Goal: Task Accomplishment & Management: Use online tool/utility

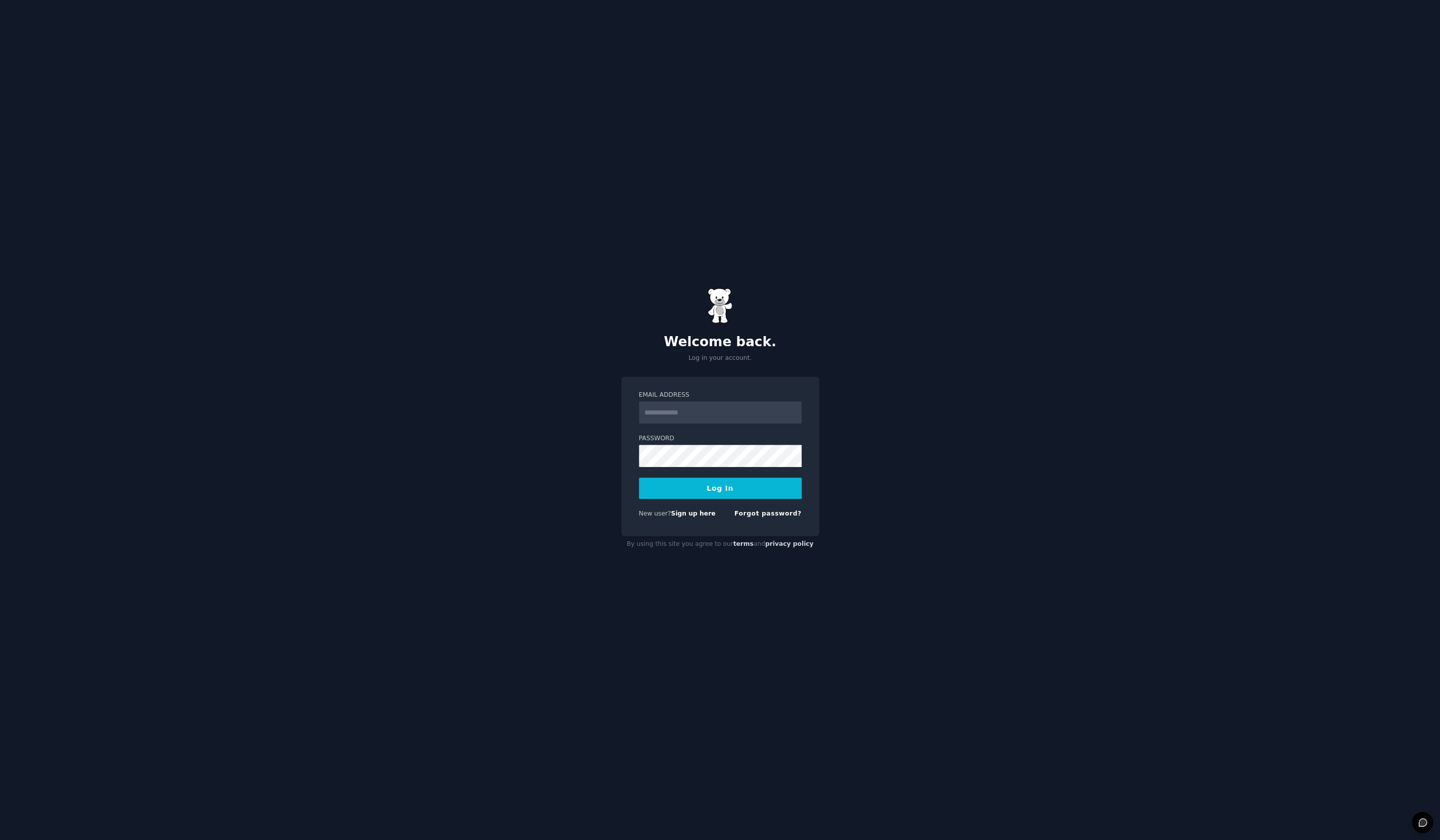
click at [671, 412] on input "Email Address" at bounding box center [720, 412] width 163 height 22
click at [671, 415] on input "Email Address" at bounding box center [720, 412] width 163 height 22
drag, startPoint x: 671, startPoint y: 415, endPoint x: 660, endPoint y: 412, distance: 11.4
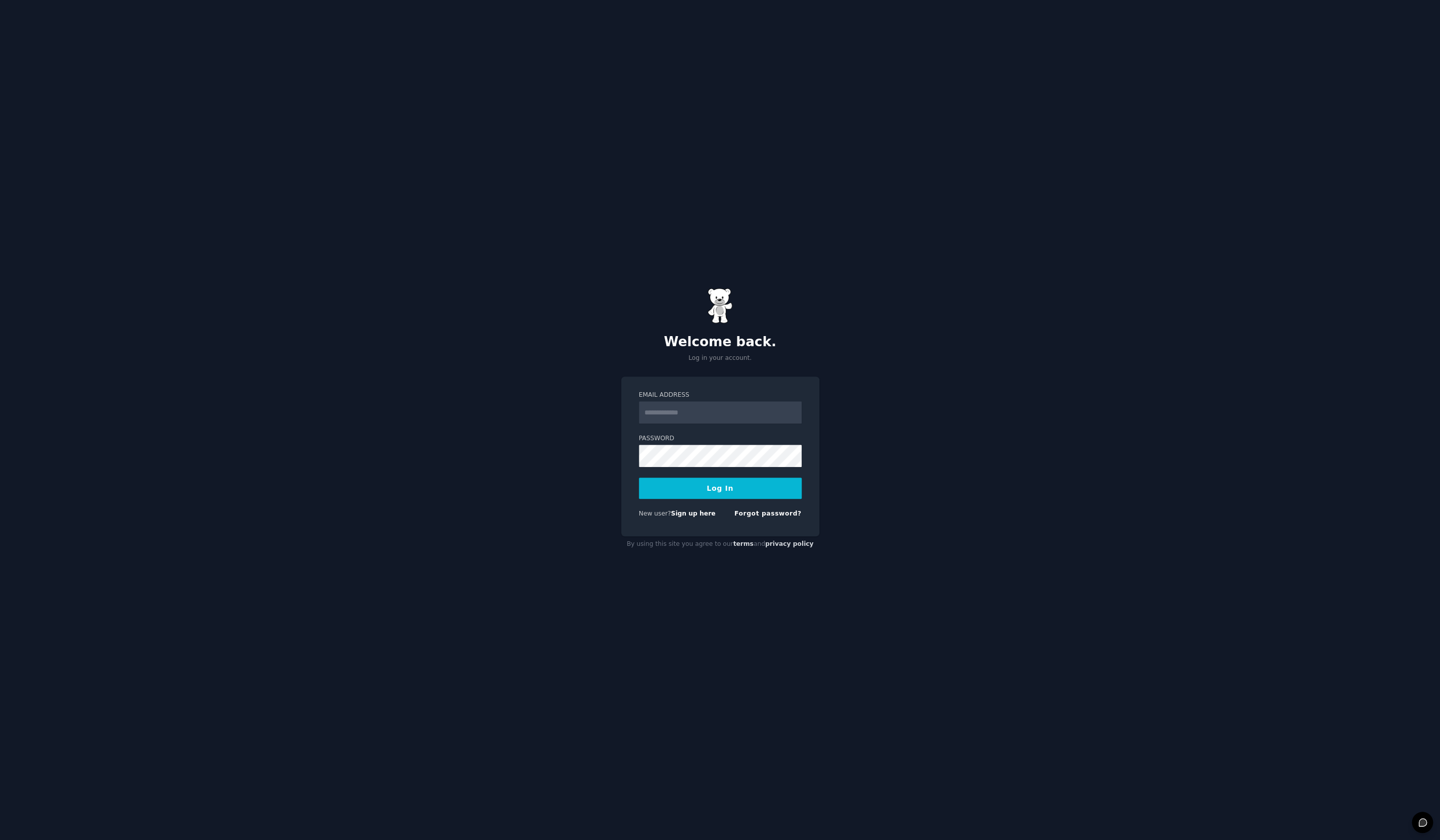
click at [672, 415] on input "Email Address" at bounding box center [720, 412] width 163 height 22
click at [672, 405] on input "Email Address" at bounding box center [720, 412] width 163 height 22
click at [685, 420] on input "Email Address" at bounding box center [720, 412] width 163 height 22
type input "**********"
click at [710, 494] on button "Log In" at bounding box center [720, 488] width 163 height 21
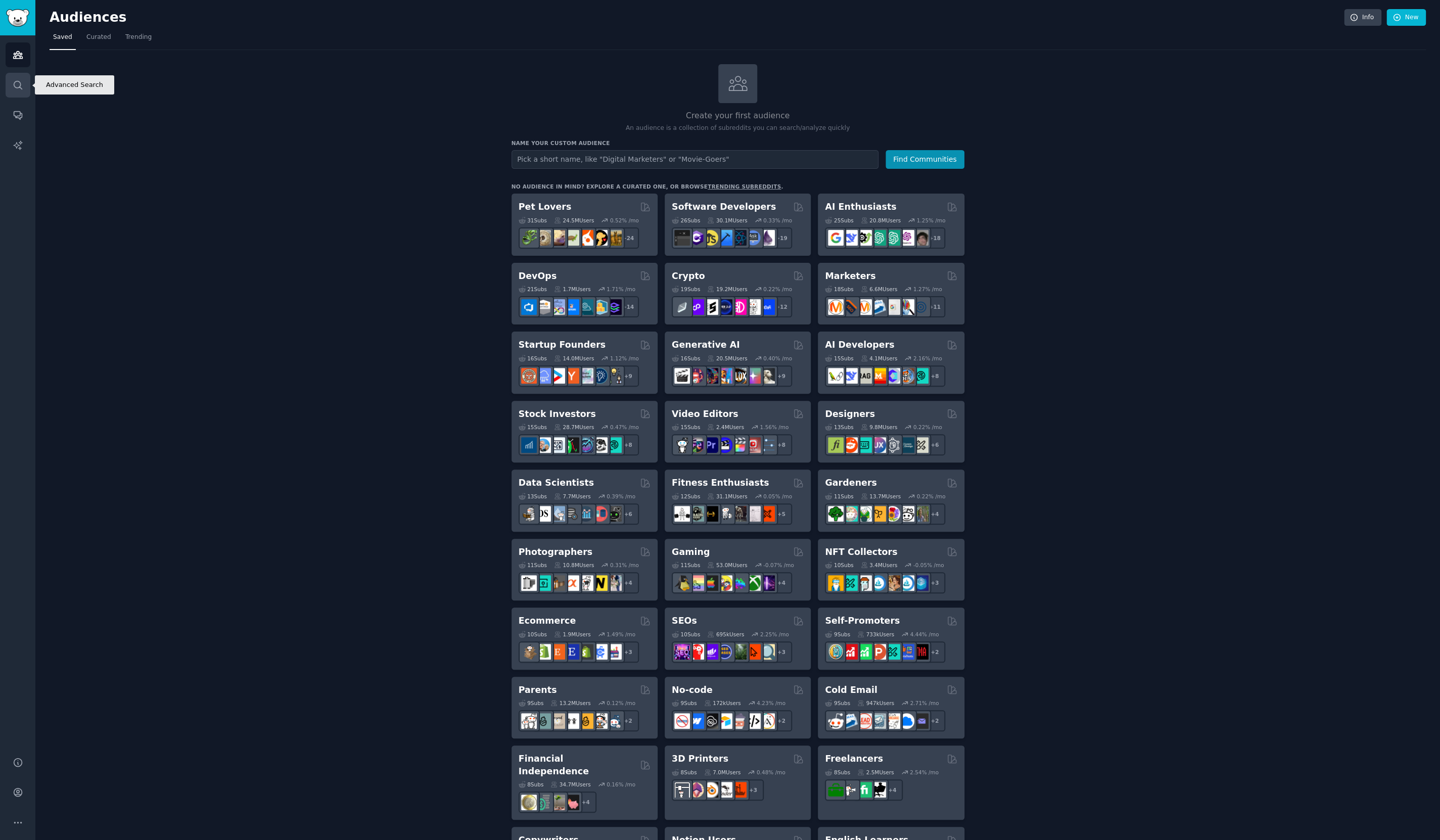
click at [21, 86] on icon "Sidebar" at bounding box center [18, 85] width 11 height 11
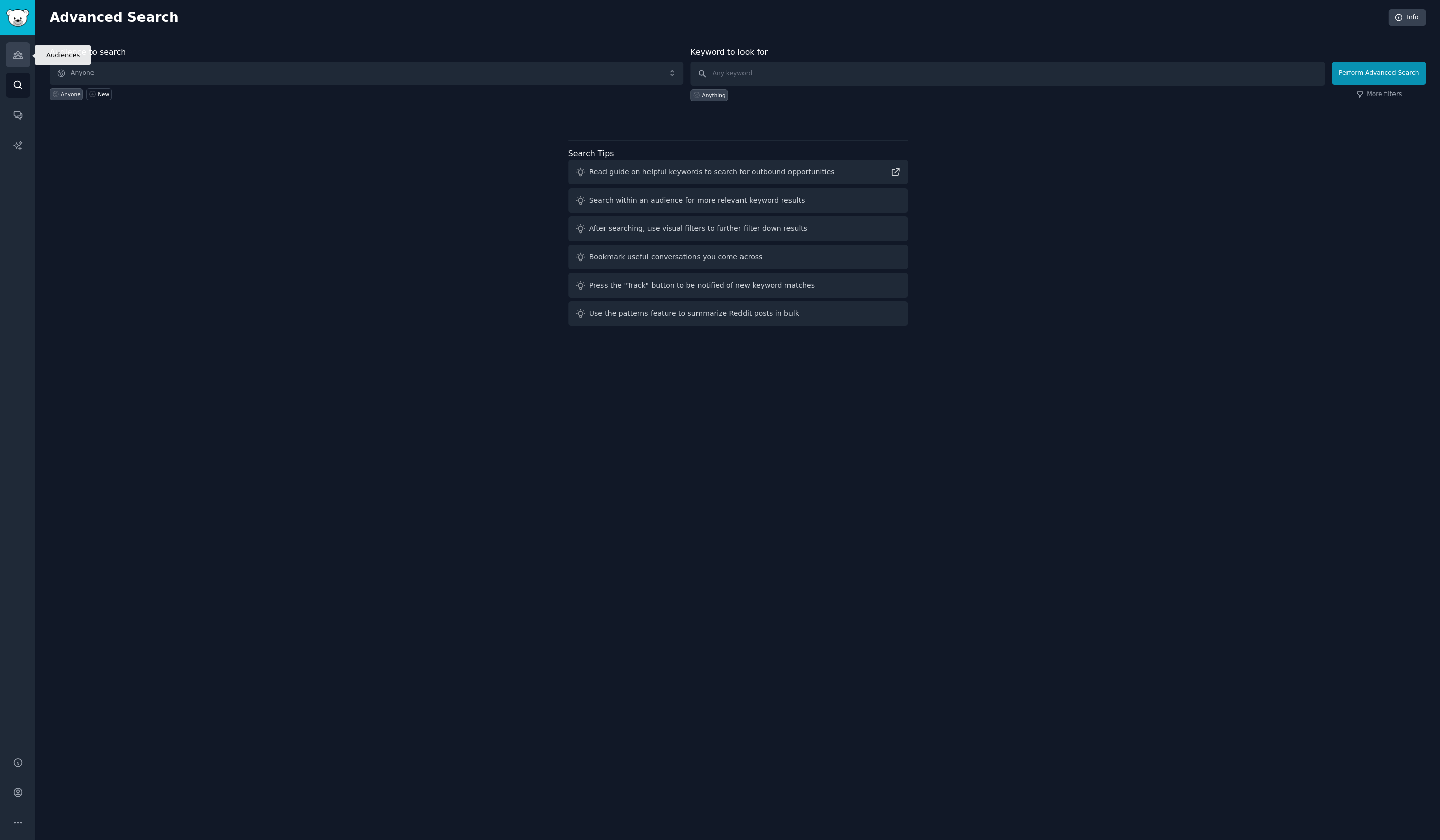
click at [10, 55] on link "Audiences" at bounding box center [18, 55] width 25 height 25
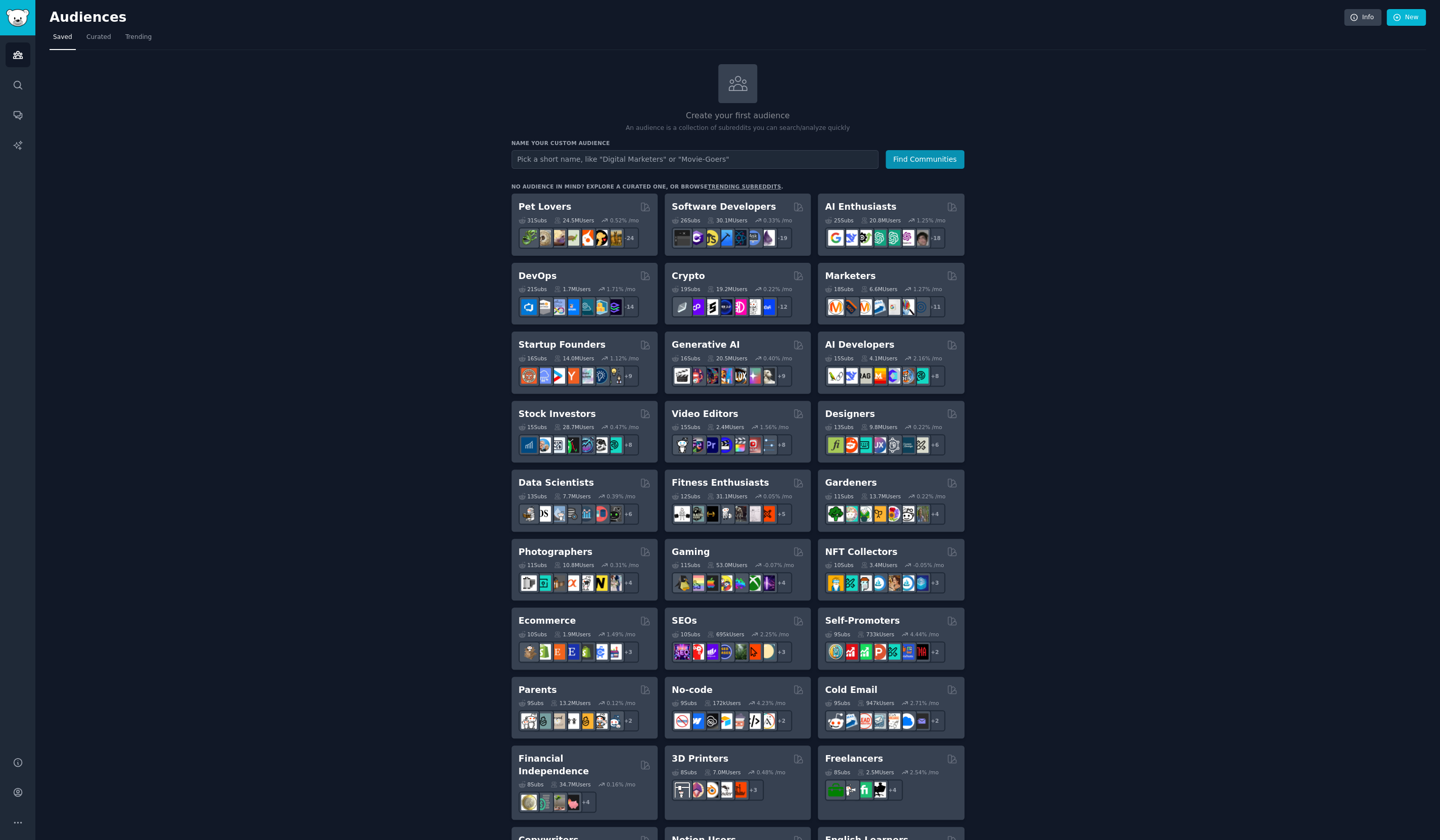
click at [645, 158] on input "text" at bounding box center [695, 159] width 367 height 18
type input "homelab"
click at [885, 150] on button "Find Communities" at bounding box center [925, 159] width 79 height 18
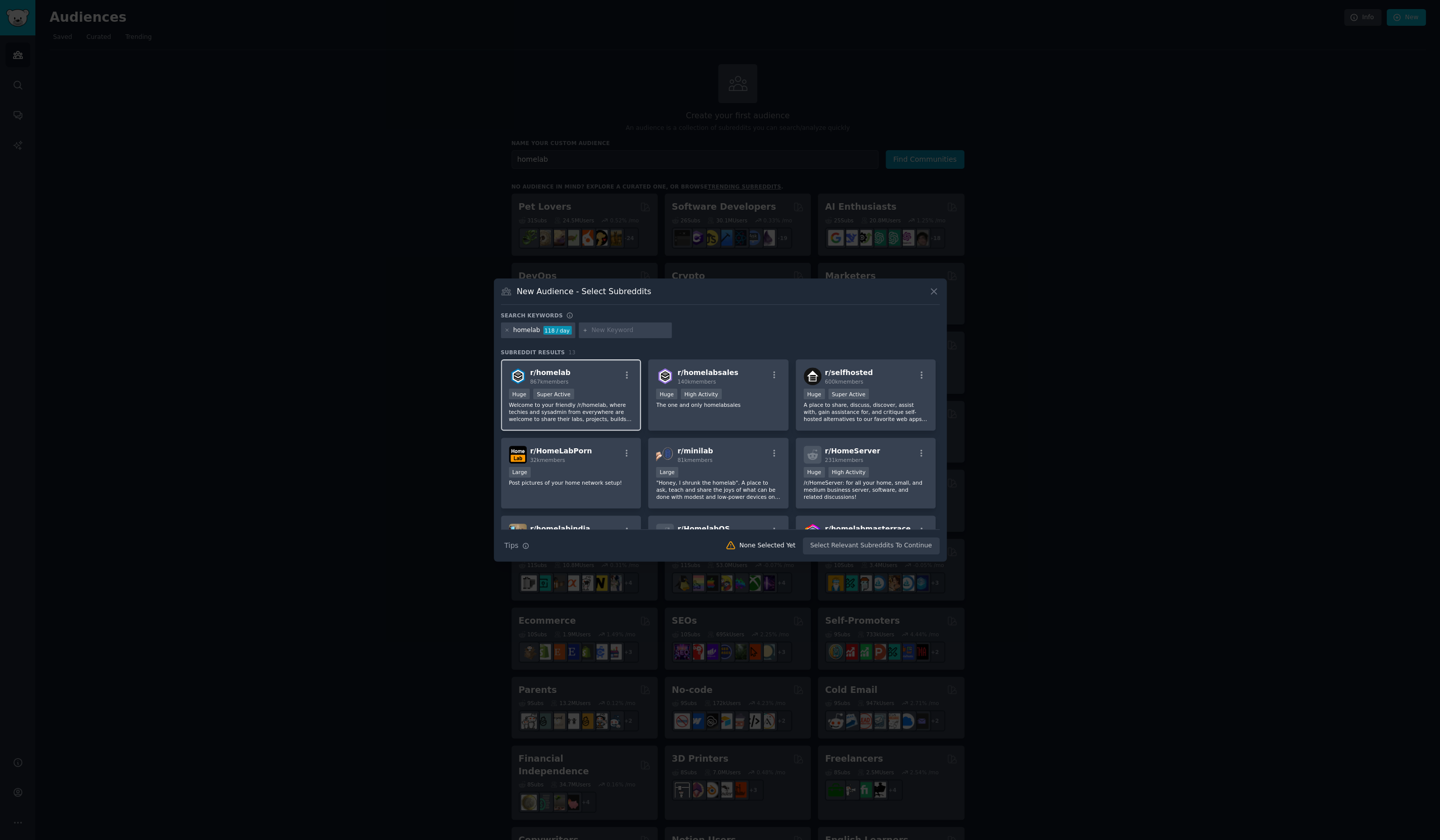
click at [536, 416] on p "Welcome to your friendly /r/homelab, where techies and sysadmin from everywhere…" at bounding box center [571, 412] width 124 height 21
click at [913, 549] on button "Create Audience" at bounding box center [906, 545] width 67 height 17
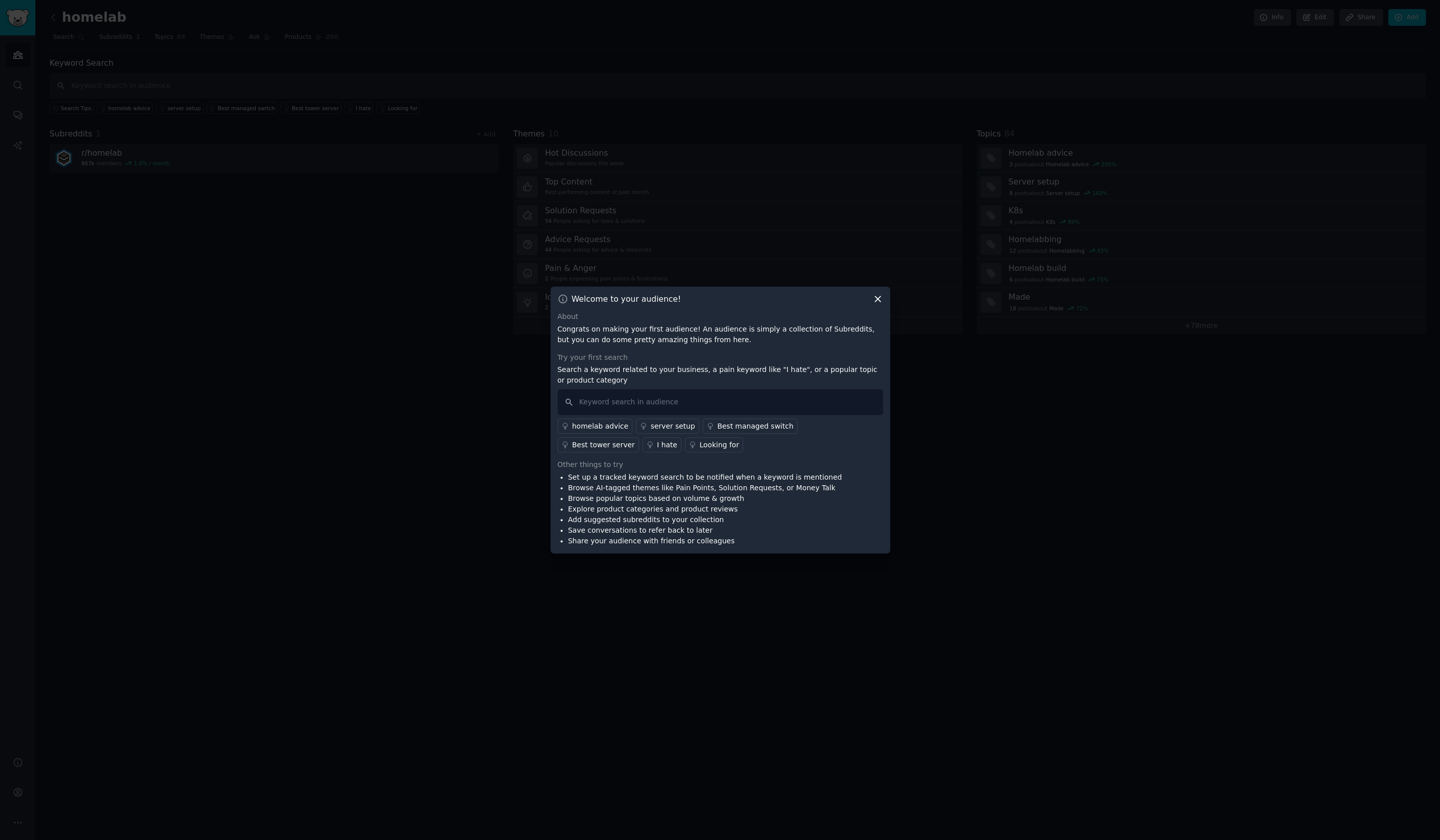
click at [699, 446] on div "Looking for" at bounding box center [719, 445] width 40 height 11
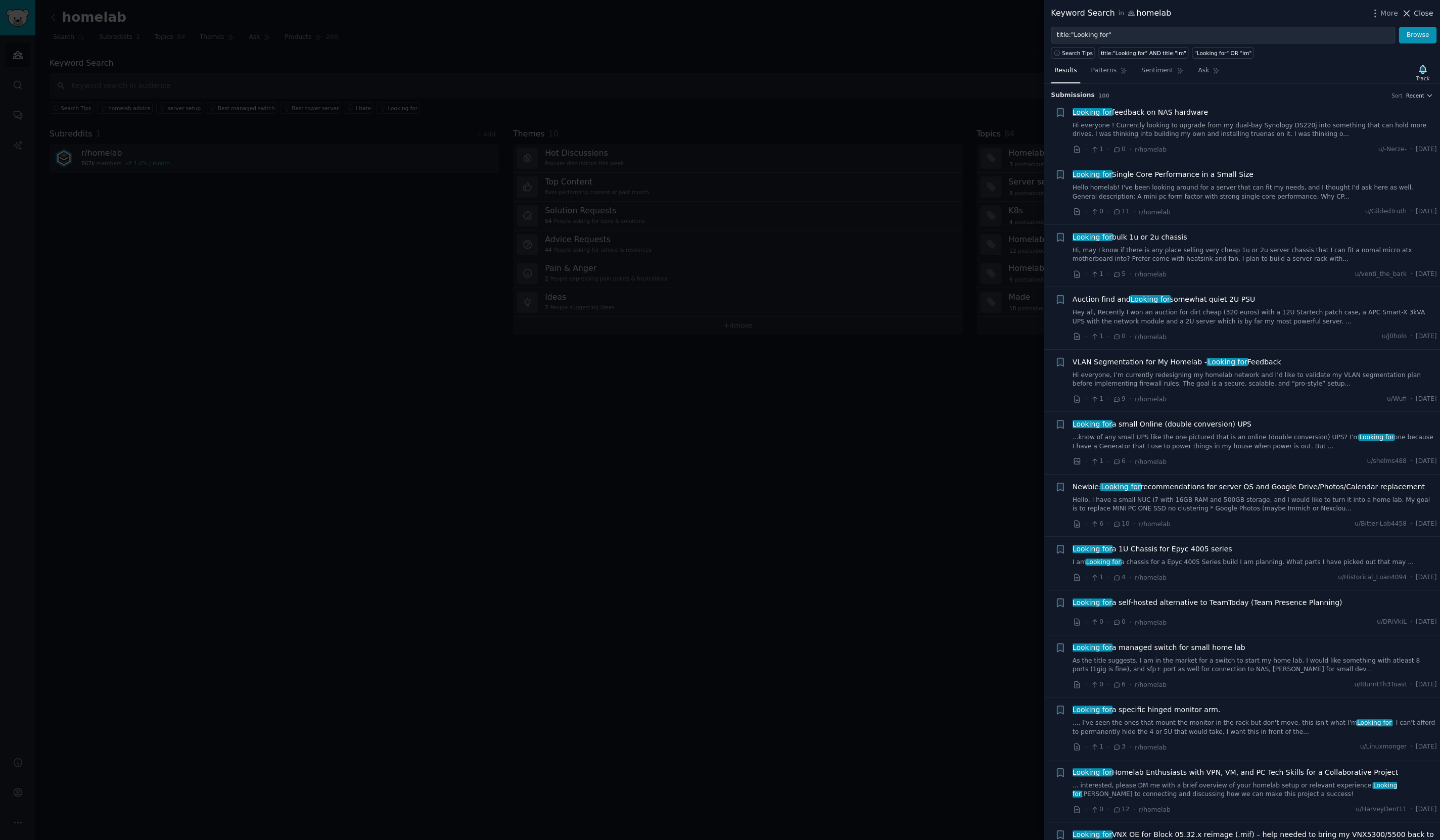
click at [1425, 12] on span "Close" at bounding box center [1423, 13] width 19 height 11
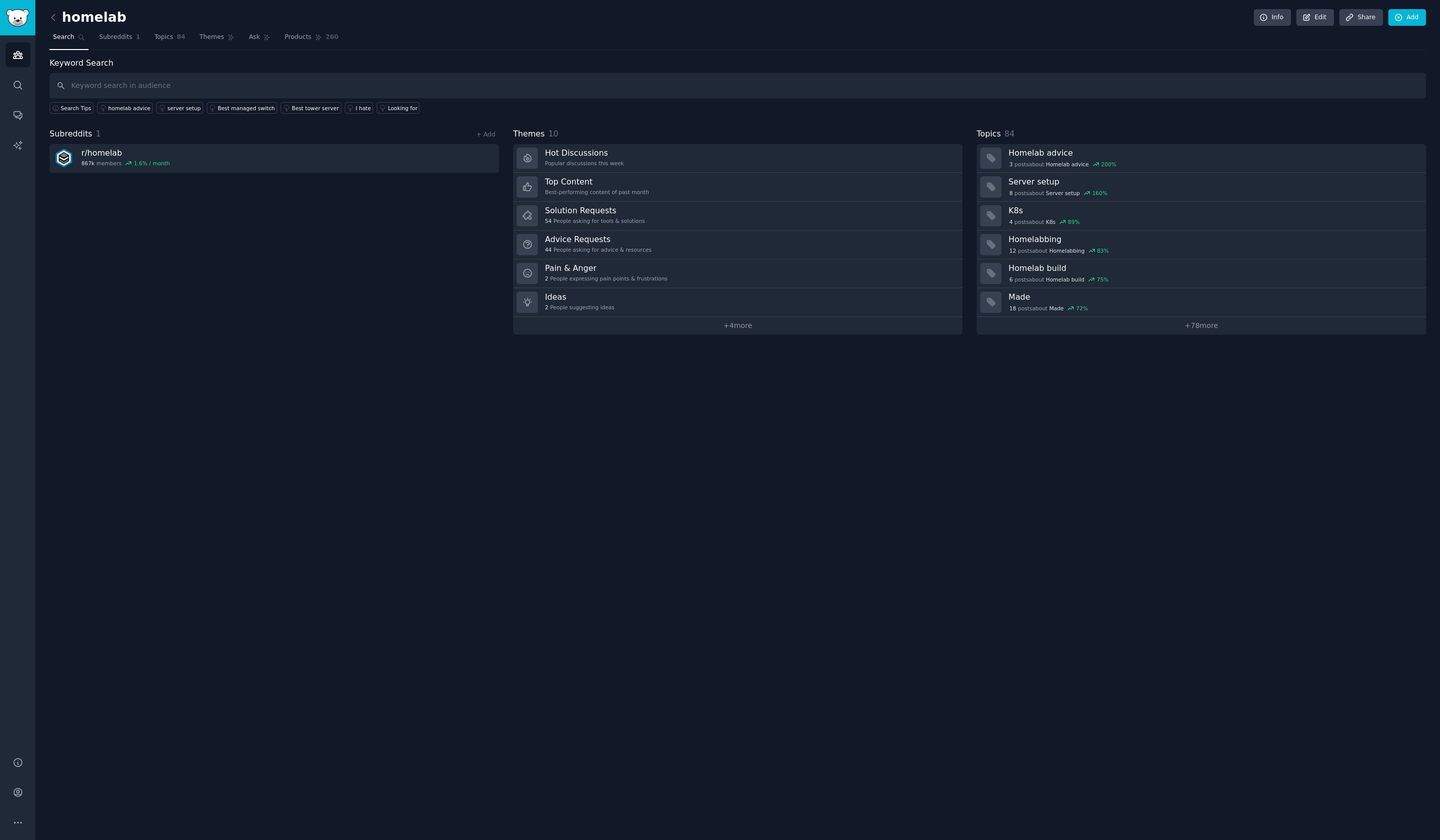
click at [344, 271] on div "Subreddits 1 + Add r/ homelab 867k members 1.6 % / month" at bounding box center [274, 231] width 449 height 207
click at [16, 10] on img "Sidebar" at bounding box center [18, 18] width 23 height 18
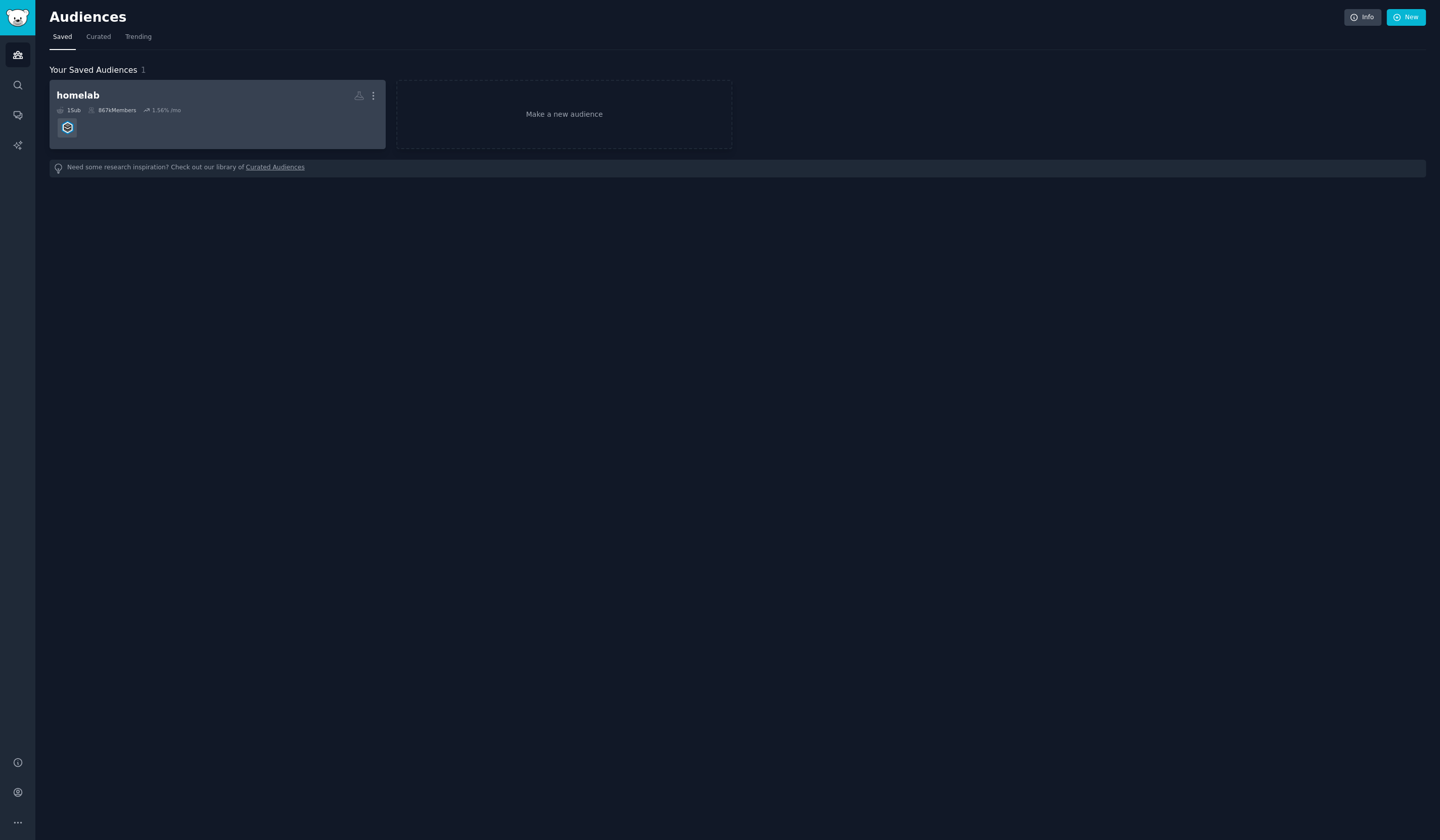
click at [139, 95] on h2 "homelab More" at bounding box center [217, 96] width 322 height 18
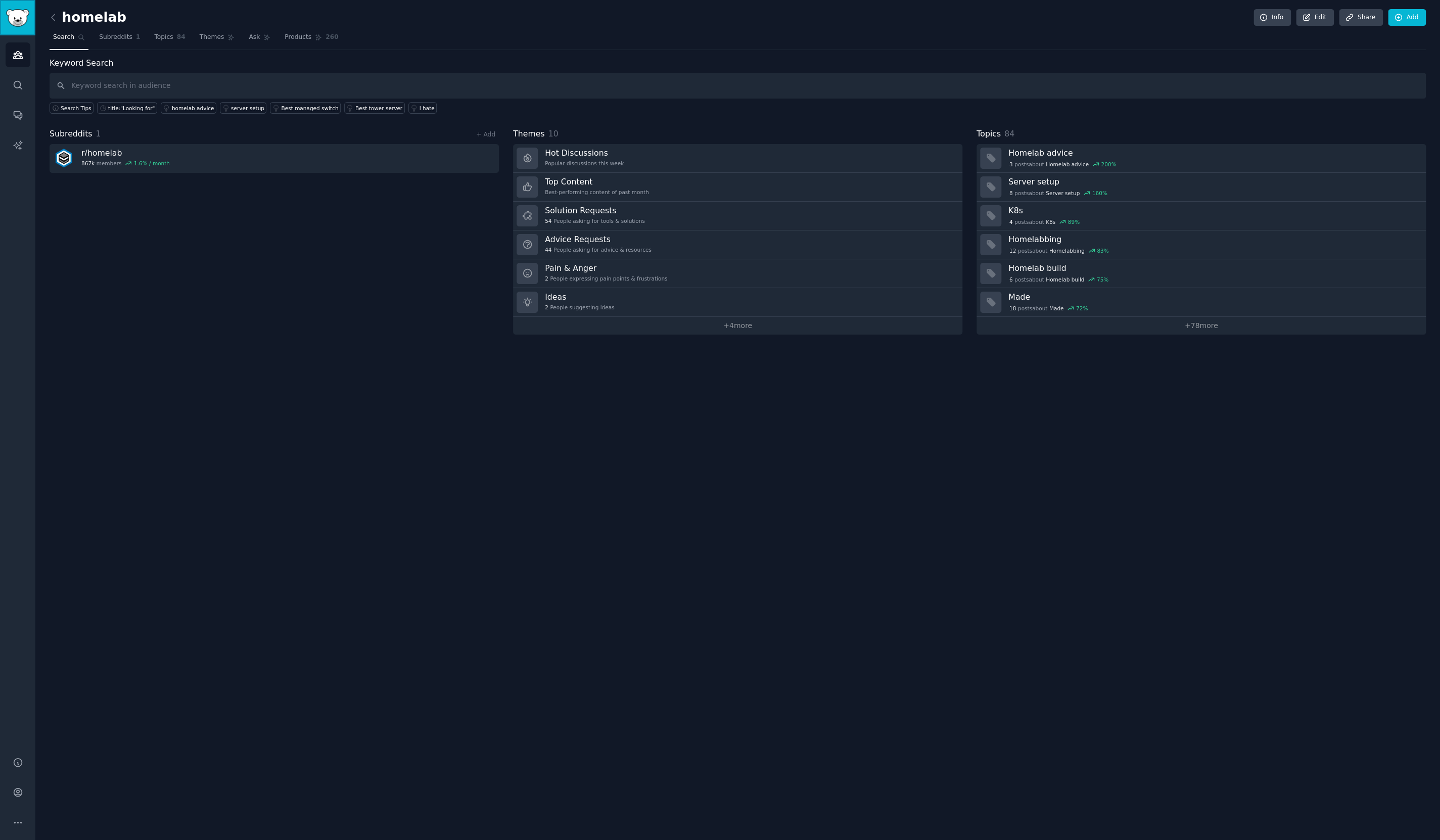
click at [16, 12] on img "Sidebar" at bounding box center [18, 18] width 23 height 18
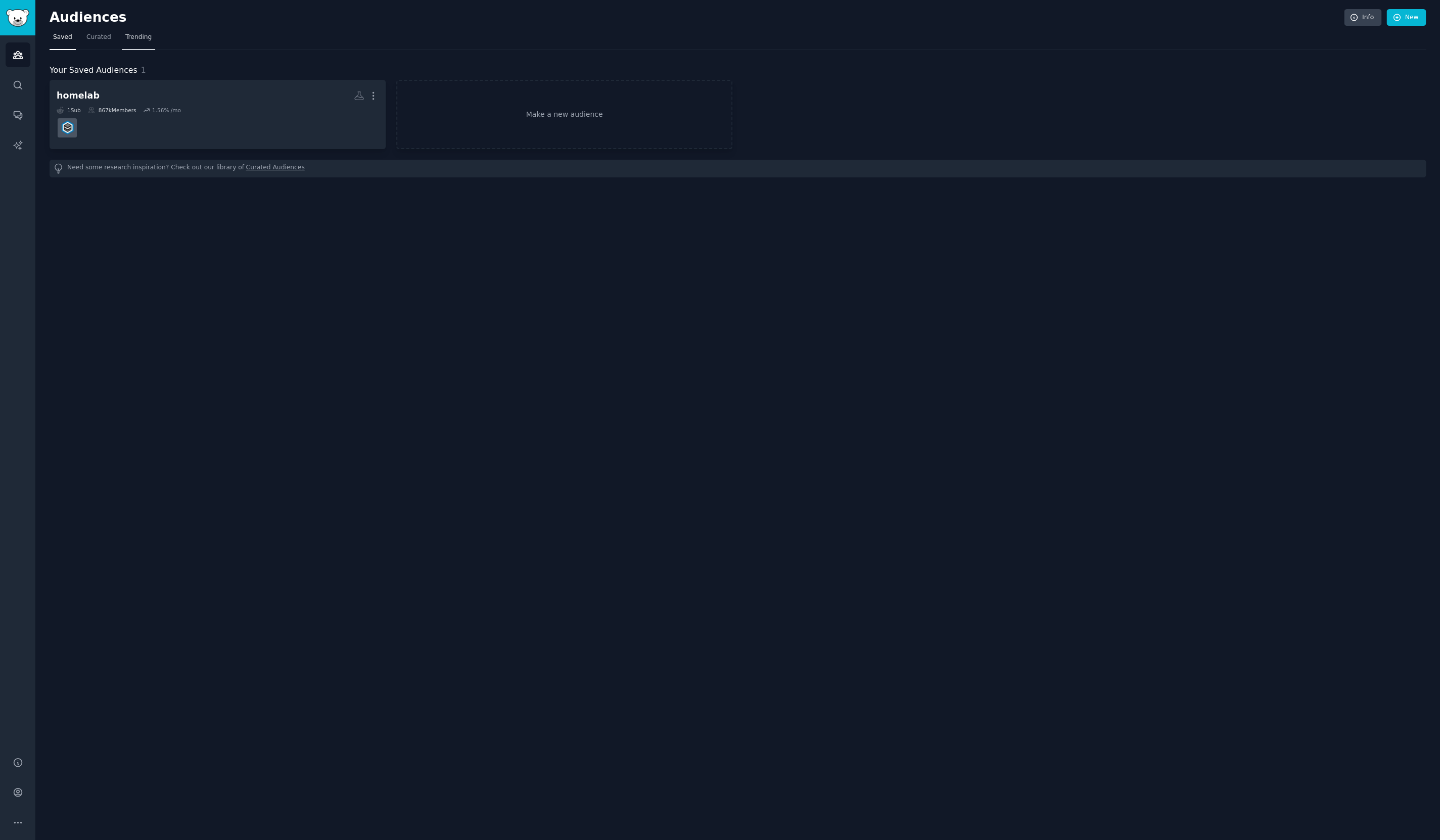
click at [144, 40] on span "Trending" at bounding box center [138, 37] width 26 height 9
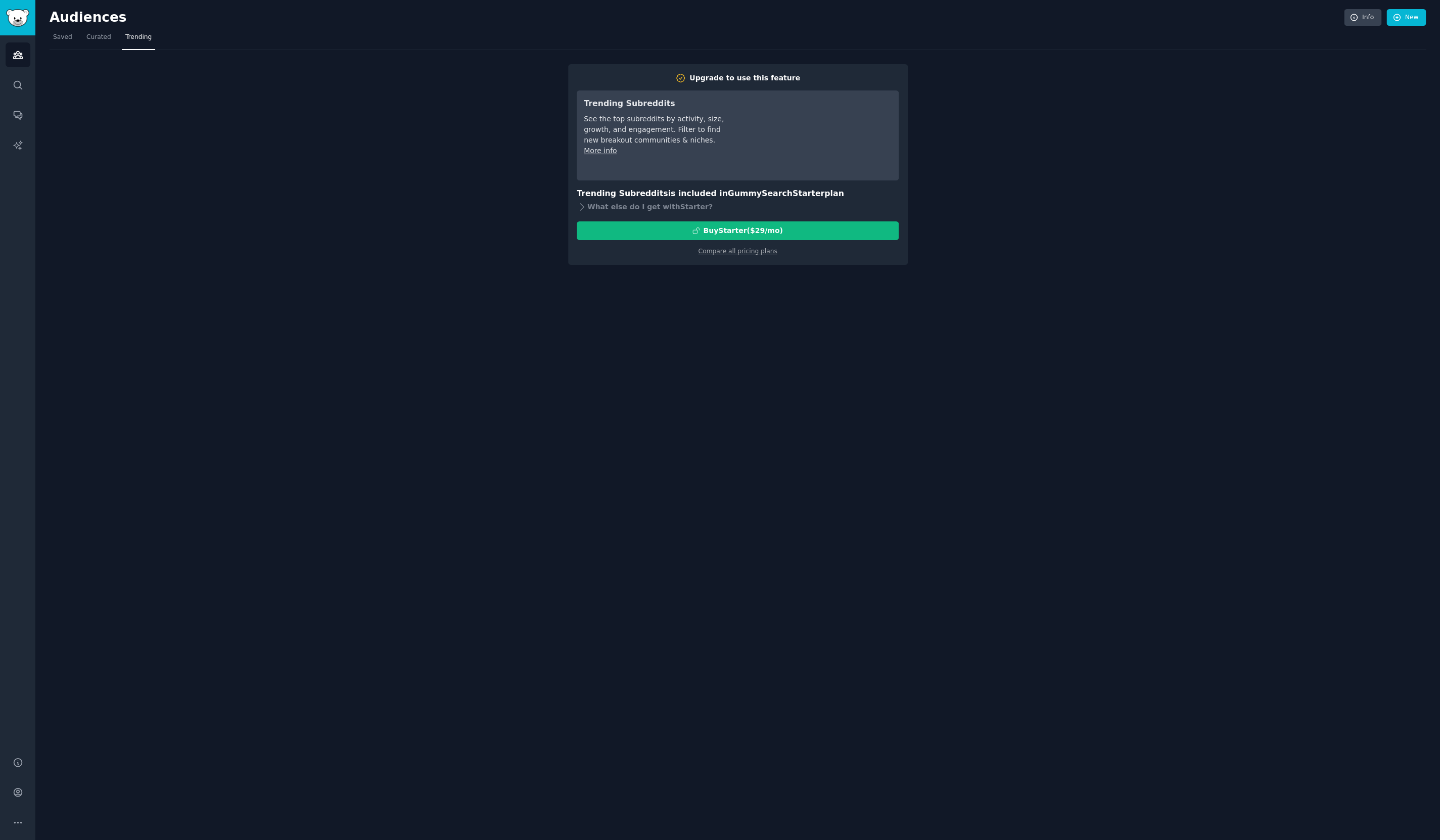
click at [595, 381] on div "Audiences Info New Saved Curated Trending Upgrade to use this feature Trending …" at bounding box center [737, 420] width 1405 height 840
click at [728, 253] on link "Compare all pricing plans" at bounding box center [737, 251] width 79 height 7
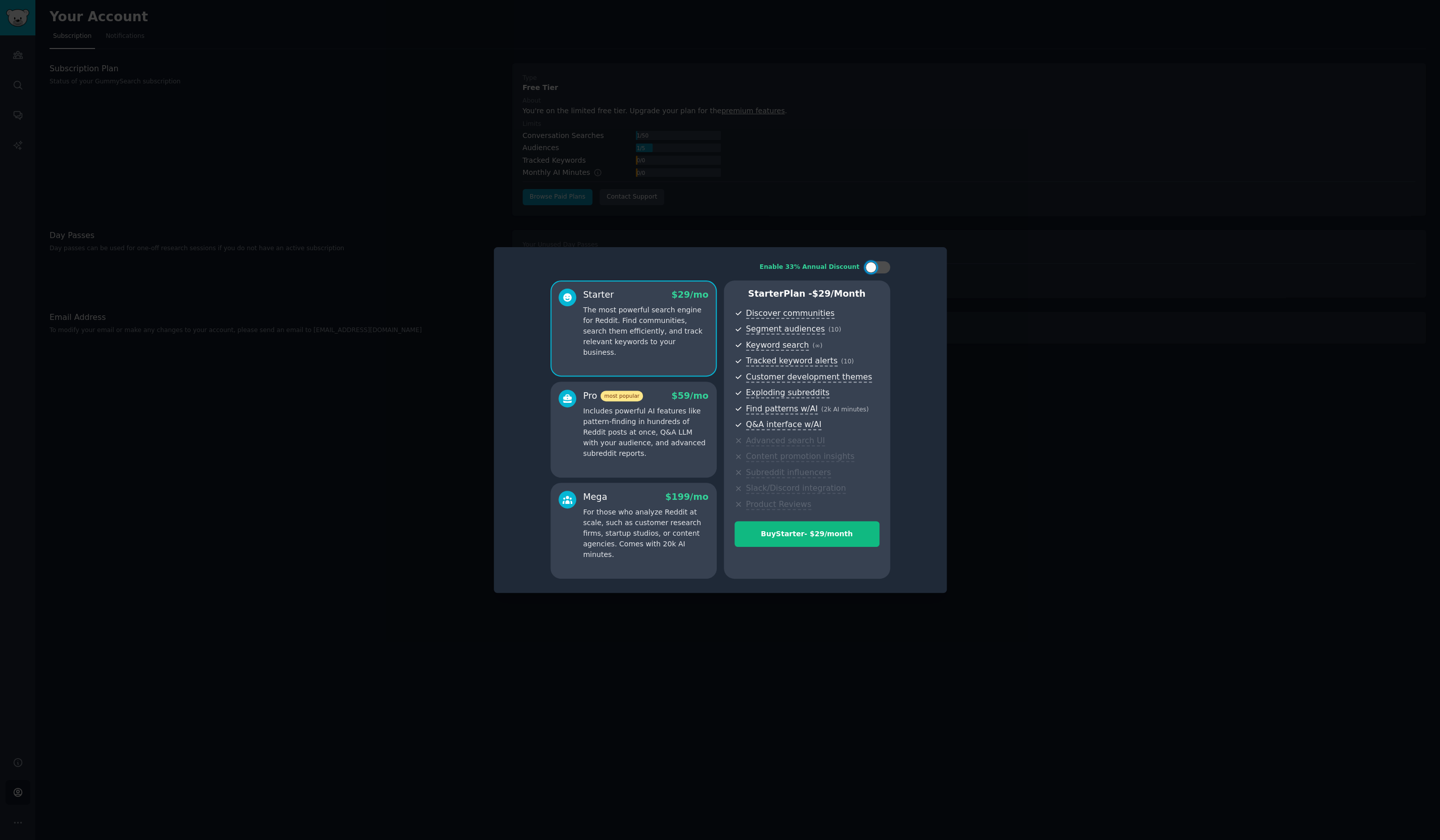
click at [616, 430] on p "Includes powerful AI features like pattern-finding in hundreds of Reddit posts …" at bounding box center [646, 432] width 125 height 53
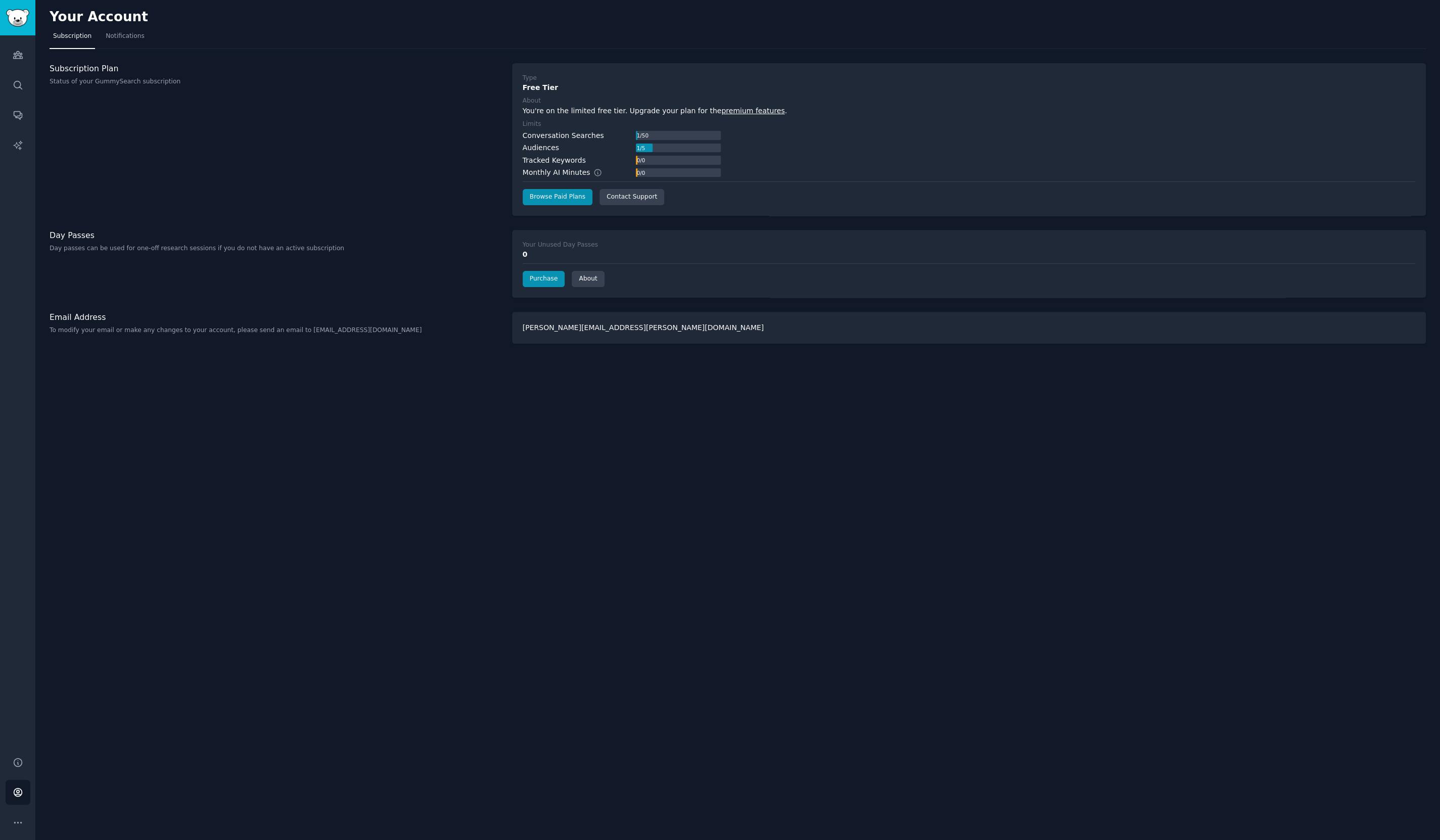
click at [330, 525] on div "Your Account Subscription Notifications Subscription Plan Status of your GummyS…" at bounding box center [737, 420] width 1405 height 840
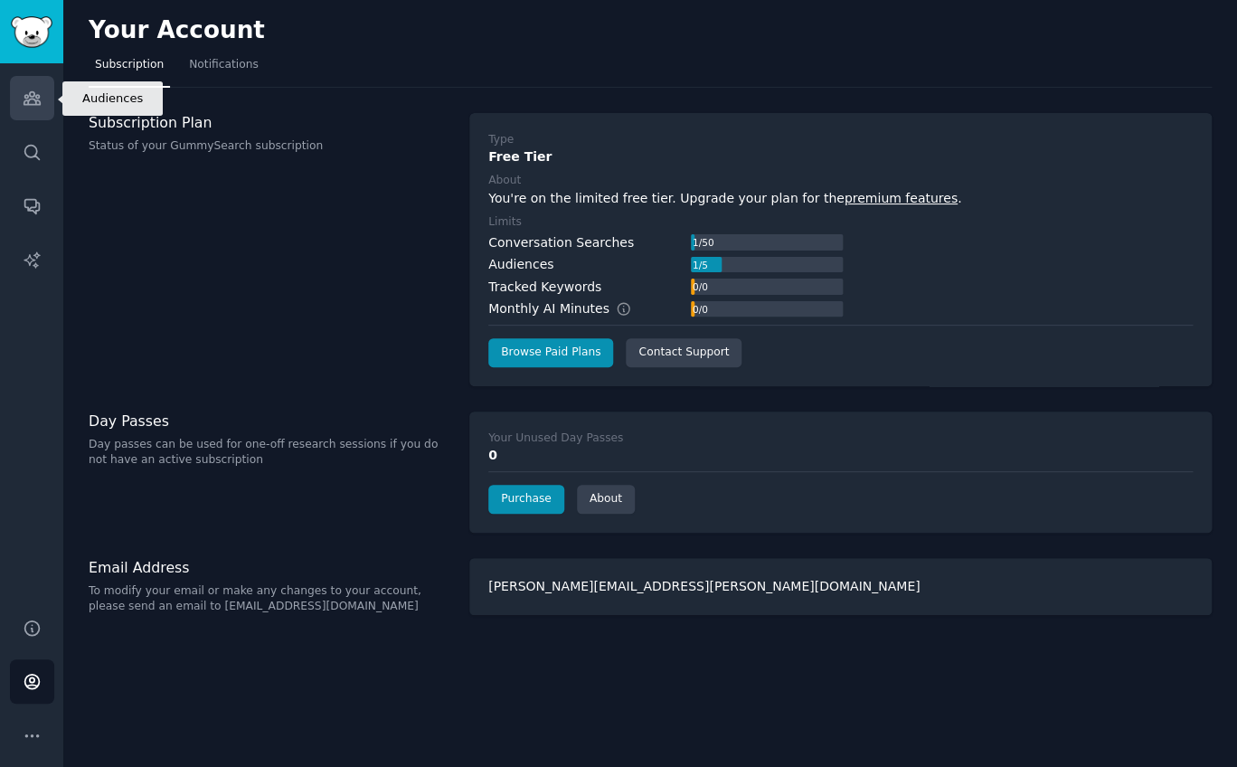
click at [42, 101] on link "Audiences" at bounding box center [32, 98] width 44 height 44
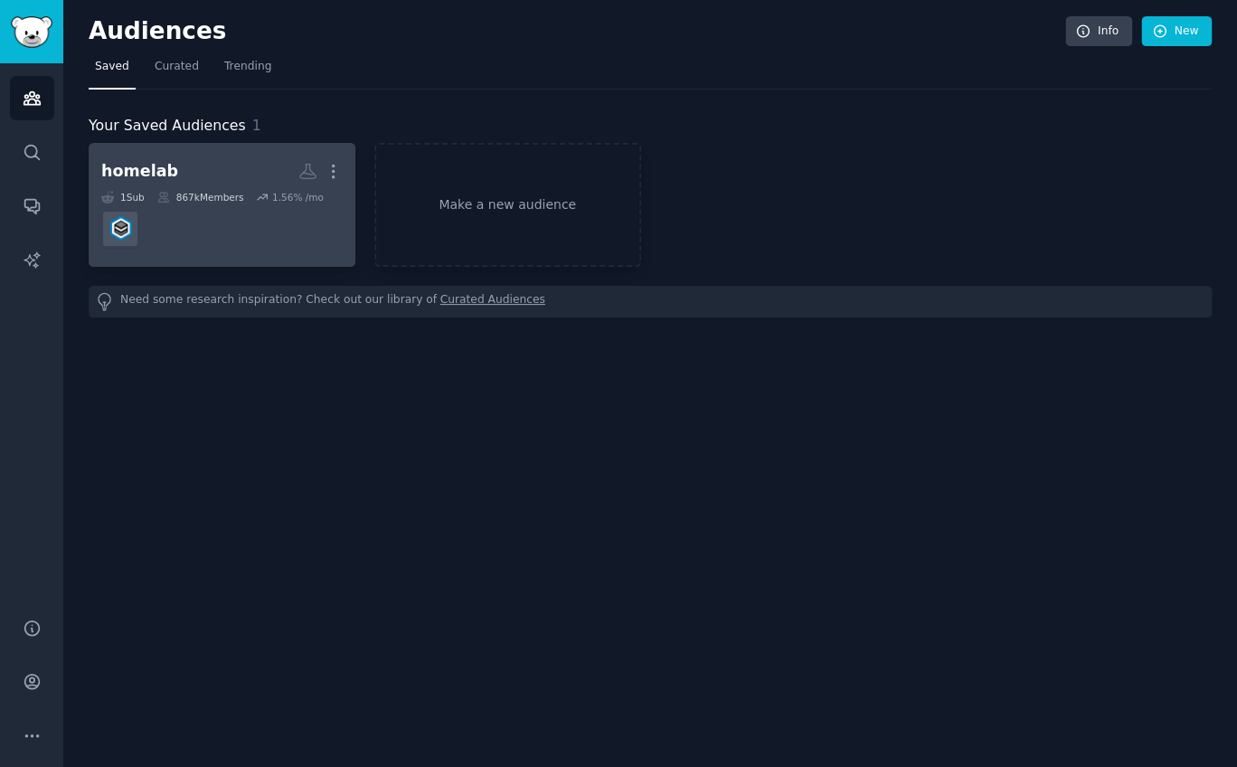
click at [275, 173] on h2 "homelab More" at bounding box center [221, 172] width 241 height 32
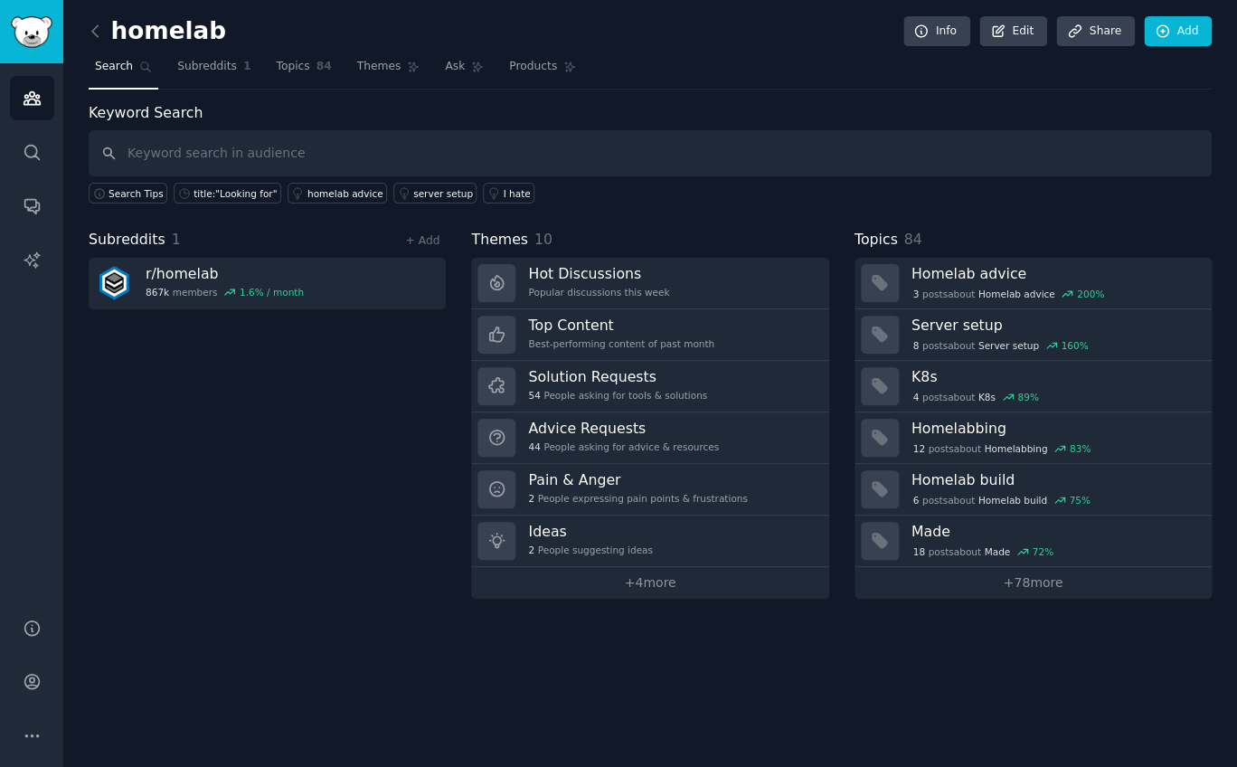
click at [340, 476] on div "Subreddits 1 + Add r/ homelab 867k members 1.6 % / month" at bounding box center [267, 414] width 357 height 370
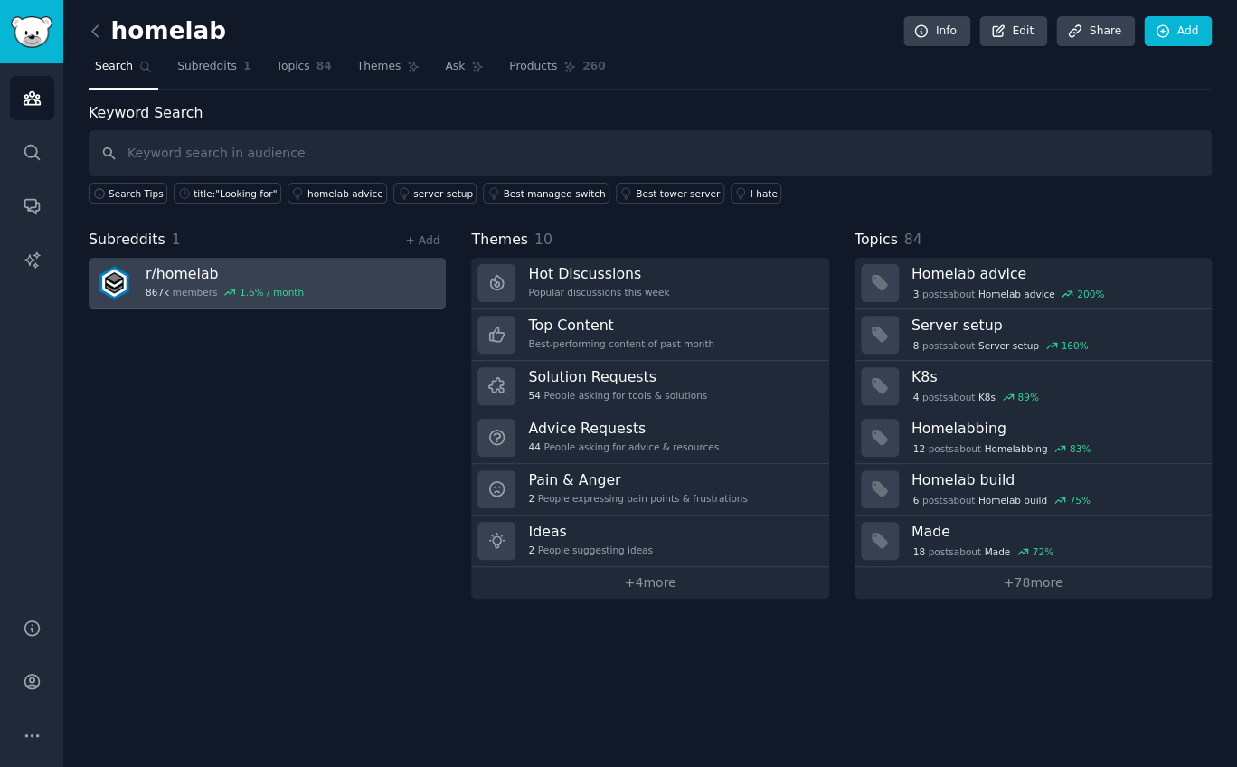
click at [252, 270] on h3 "r/ homelab" at bounding box center [225, 273] width 158 height 19
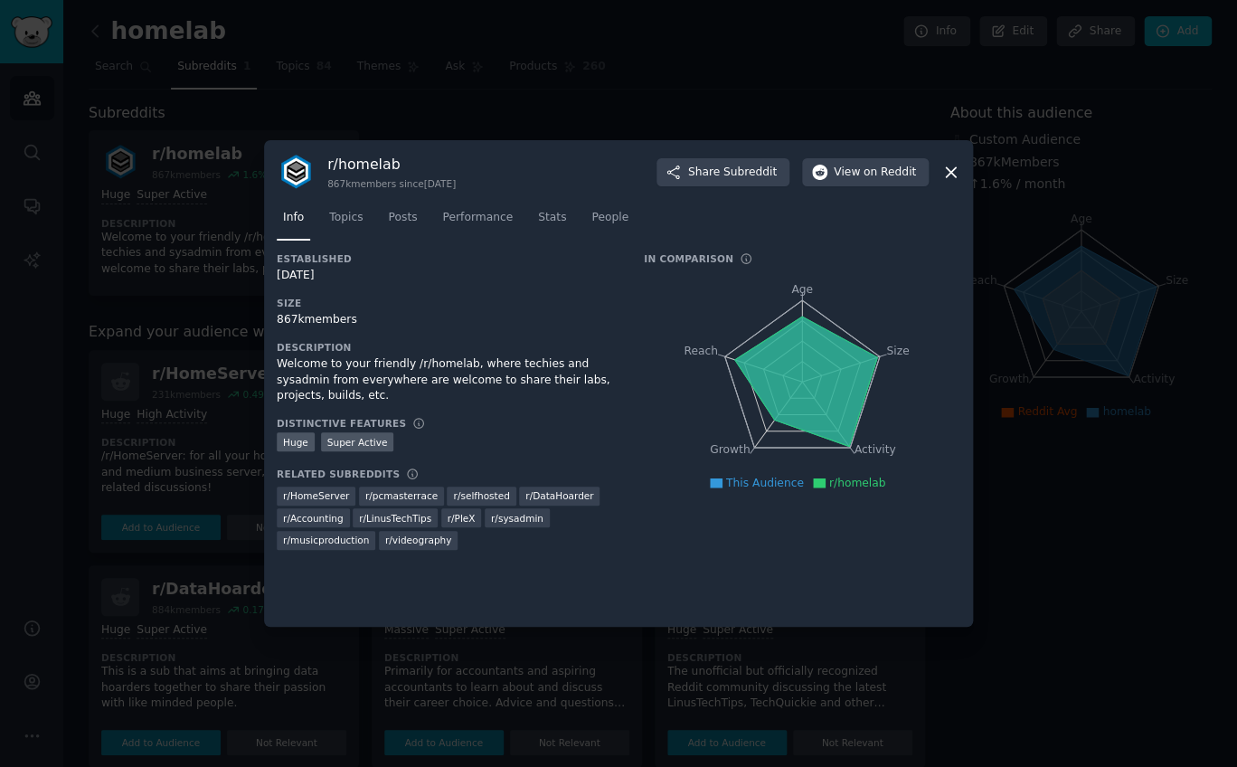
click at [958, 175] on icon at bounding box center [950, 172] width 19 height 19
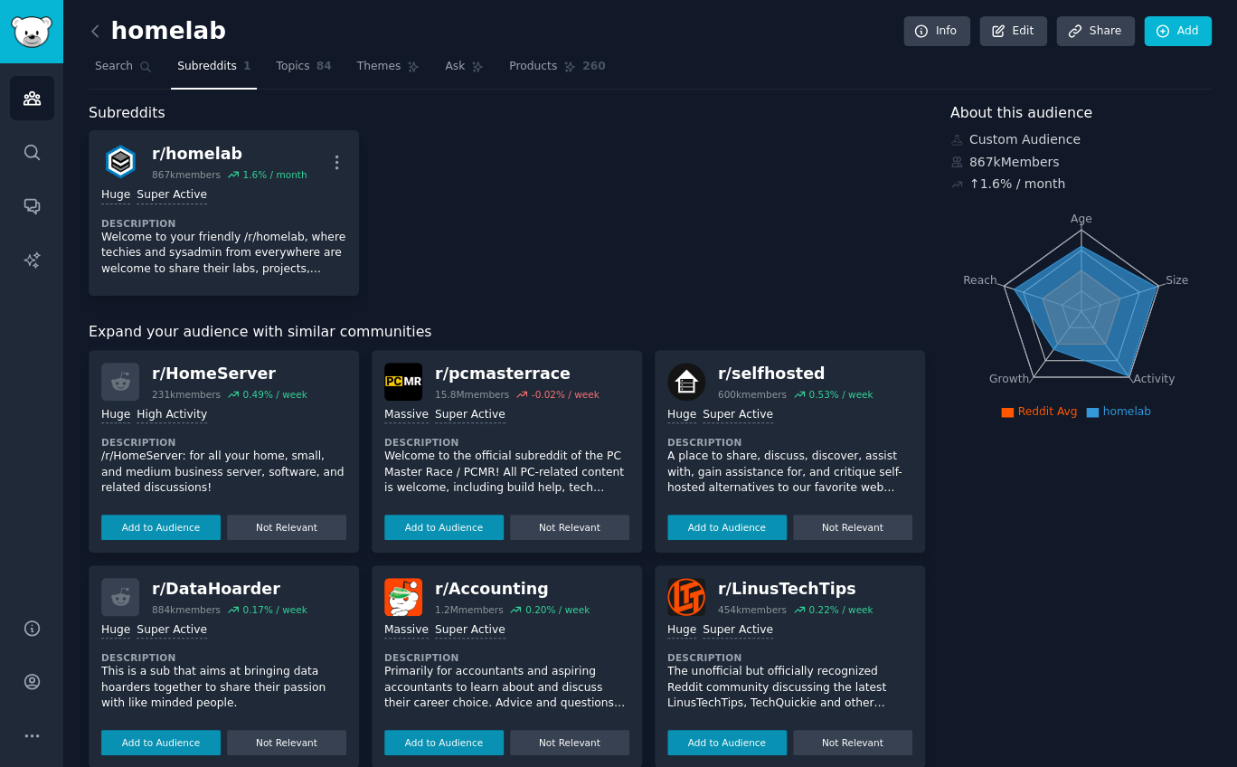
drag, startPoint x: 1084, startPoint y: 672, endPoint x: 1085, endPoint y: 645, distance: 27.1
click at [1085, 671] on div "About this audience Custom Audience 867k Members ↑ 1.6 % / month Age Size Activ…" at bounding box center [1081, 650] width 262 height 1096
drag, startPoint x: 200, startPoint y: 324, endPoint x: 580, endPoint y: 332, distance: 380.7
click at [482, 330] on div "Expand your audience with similar communities" at bounding box center [507, 332] width 836 height 23
click at [576, 288] on div "r/ homelab 867k members 1.6 % / month More Huge Super Active Description Welcom…" at bounding box center [507, 212] width 836 height 165
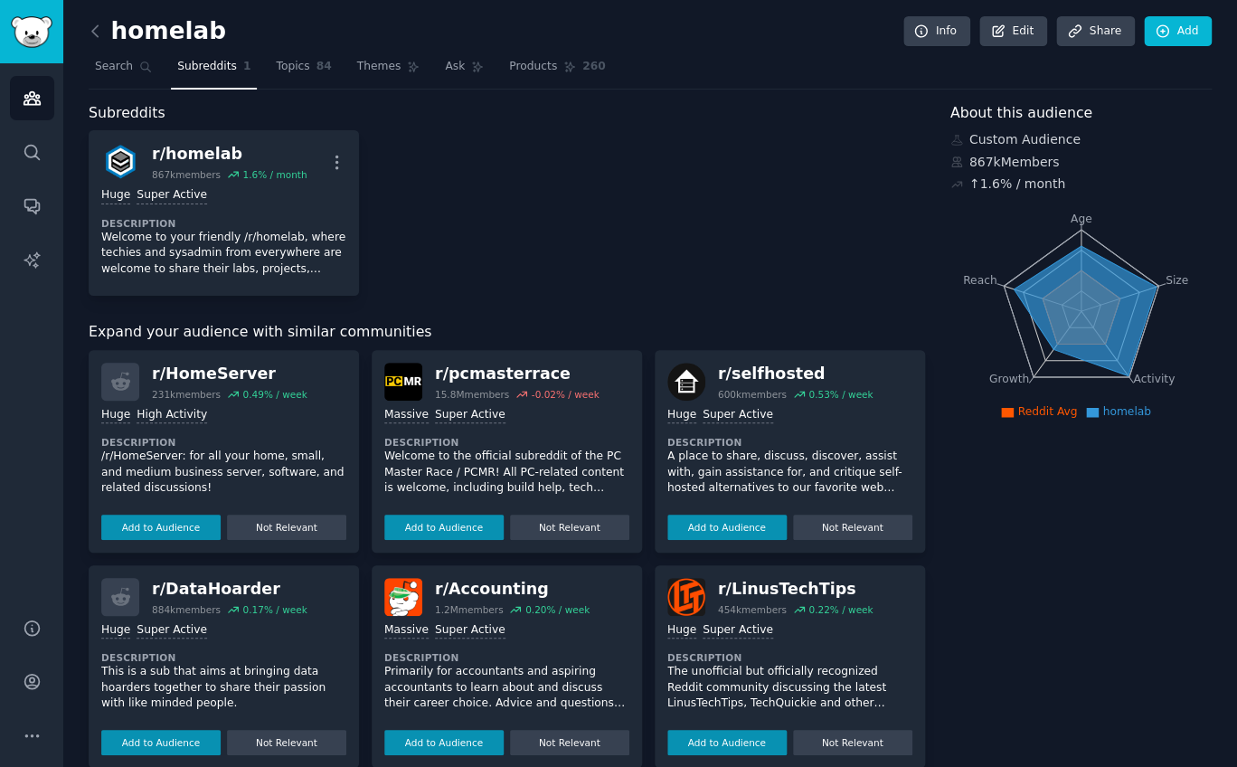
click at [726, 256] on div "r/ homelab 867k members 1.6 % / month More 100,000 - 1,000,000 members Huge Sup…" at bounding box center [507, 212] width 836 height 165
click at [98, 33] on icon at bounding box center [95, 31] width 19 height 19
